Goal: Transaction & Acquisition: Purchase product/service

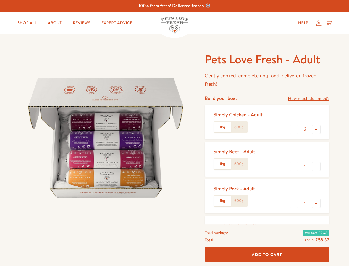
click at [175, 133] on img at bounding box center [106, 138] width 172 height 172
click at [309, 98] on link "How much do I need?" at bounding box center [308, 98] width 41 height 7
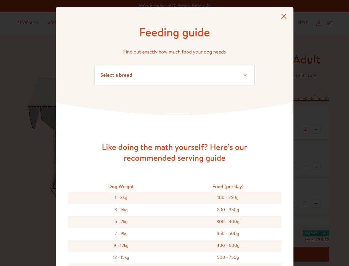
click at [294, 129] on div "Feeding guide Find out exactly how much food your dog needs Select a breed Affe…" at bounding box center [174, 133] width 349 height 266
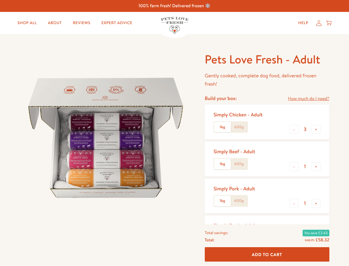
click at [316, 129] on button "+" at bounding box center [316, 129] width 9 height 9
type input "4"
click at [294, 166] on button "-" at bounding box center [294, 166] width 9 height 9
click at [316, 166] on button "+" at bounding box center [316, 166] width 9 height 9
type input "1"
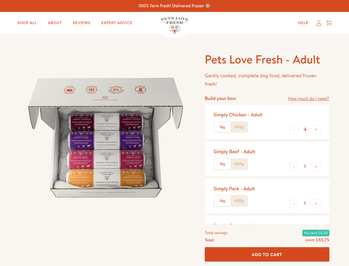
click at [294, 203] on button "-" at bounding box center [294, 203] width 9 height 9
click at [316, 203] on button "+" at bounding box center [316, 203] width 9 height 9
type input "1"
click at [267, 254] on span "Add To Cart" at bounding box center [267, 254] width 30 height 6
